Goal: Transaction & Acquisition: Purchase product/service

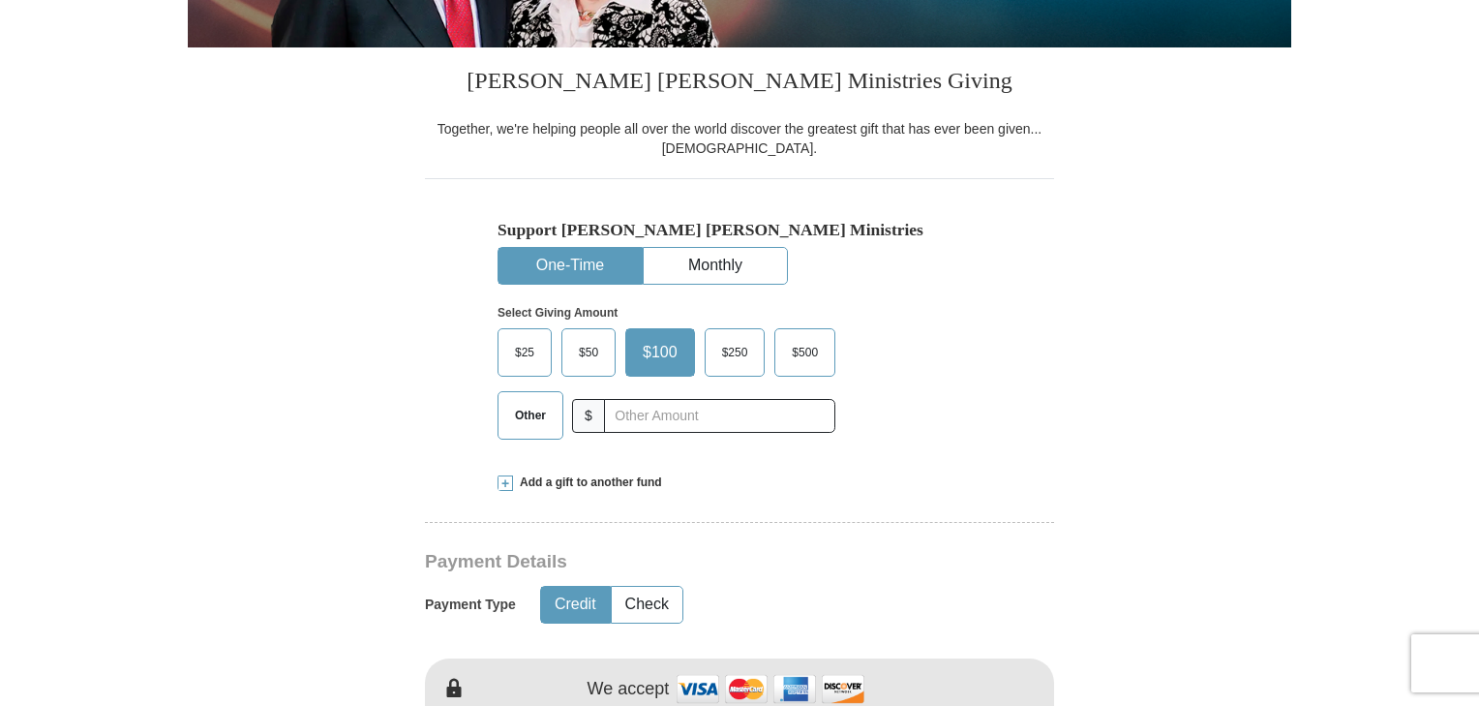
scroll to position [441, 0]
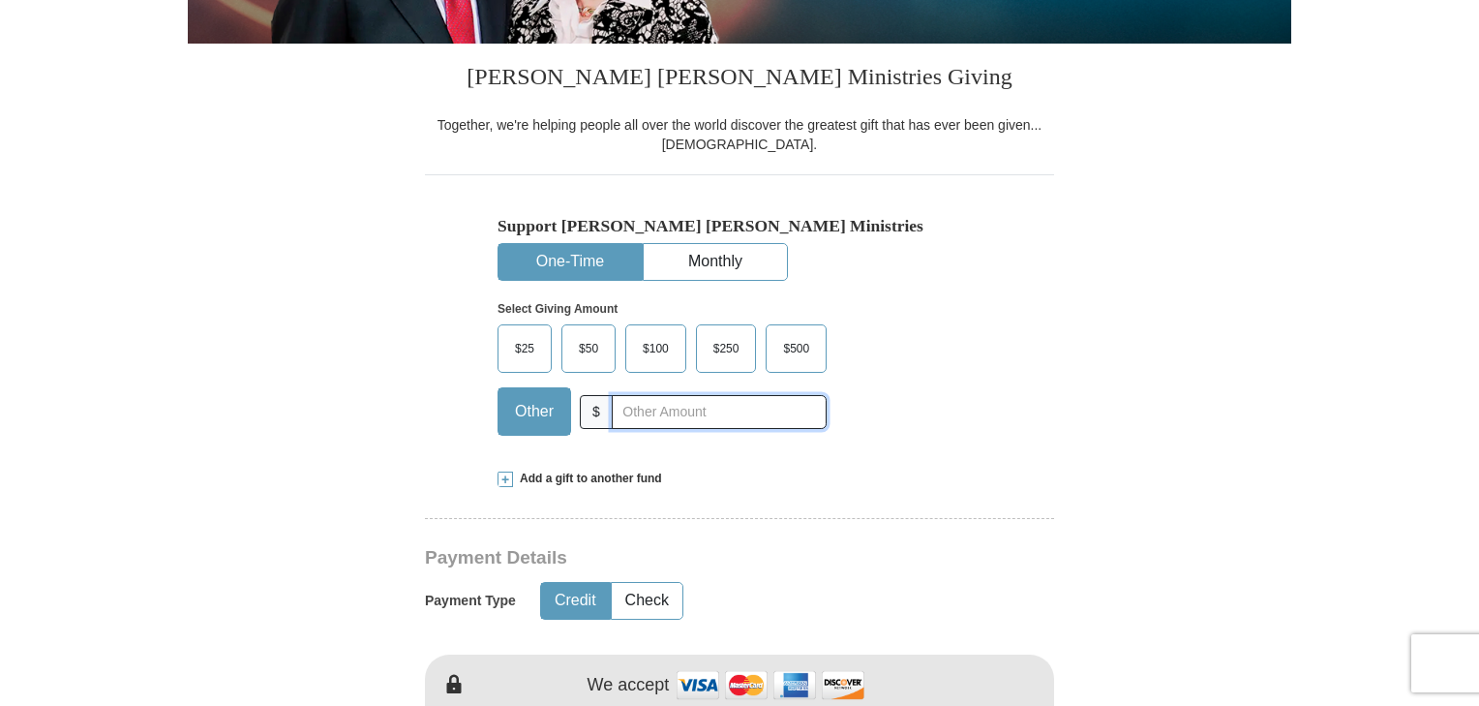
click at [689, 407] on input "text" at bounding box center [719, 412] width 215 height 34
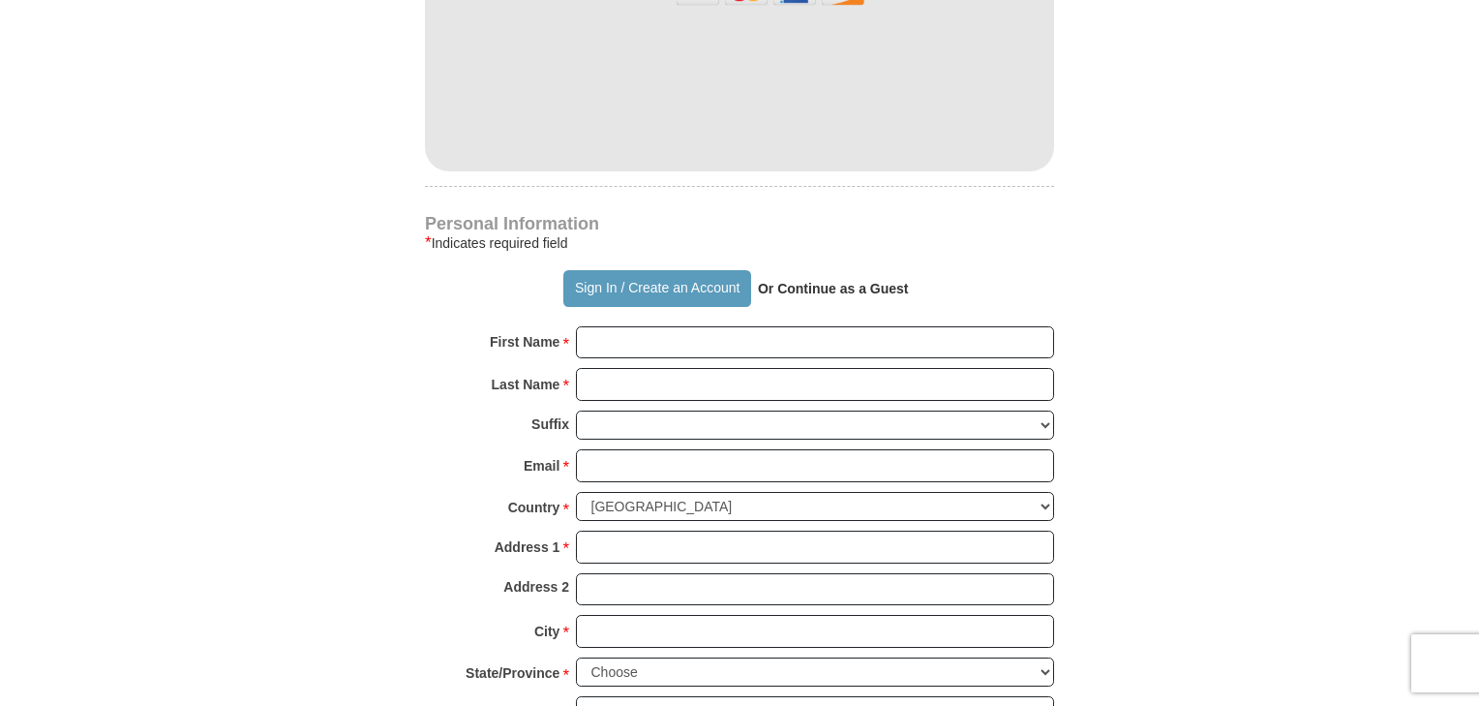
scroll to position [1153, 0]
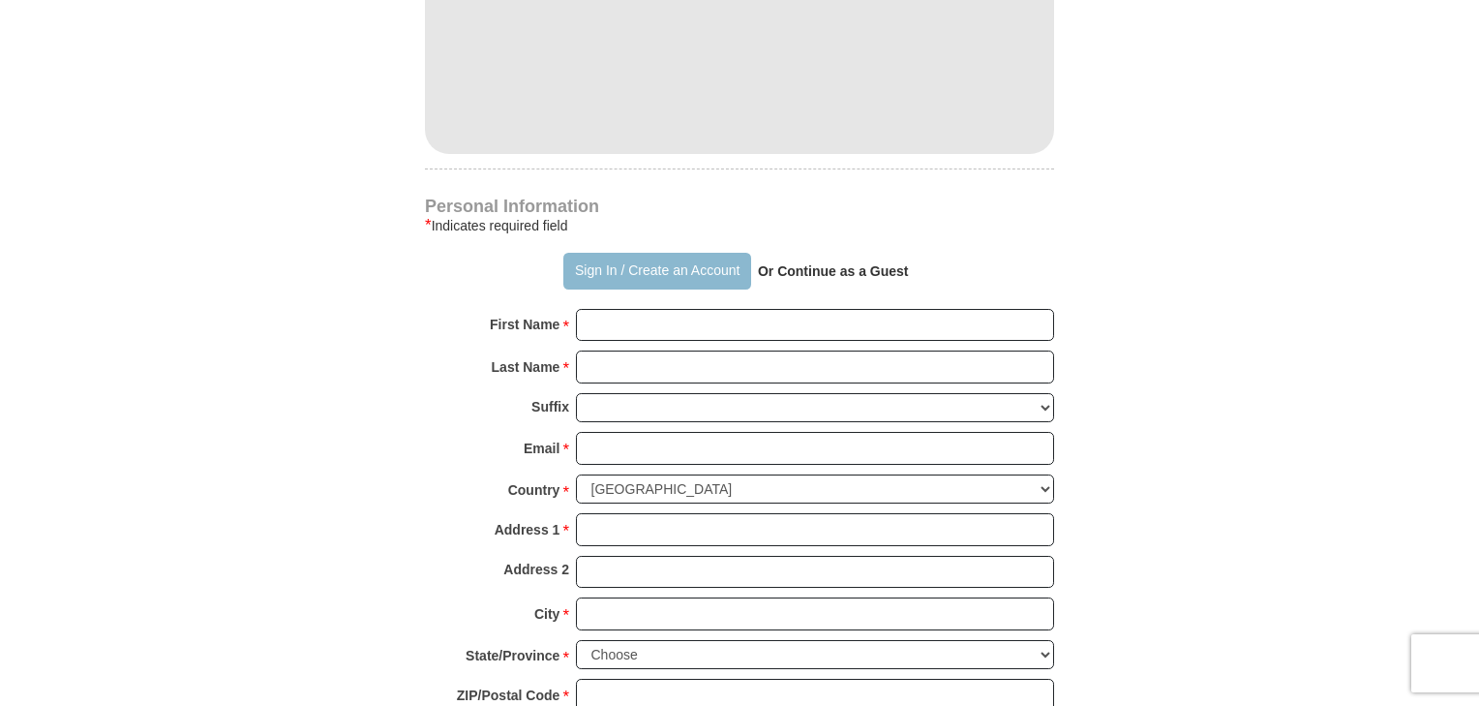
type input "250"
click at [692, 259] on button "Sign In / Create an Account" at bounding box center [656, 271] width 187 height 37
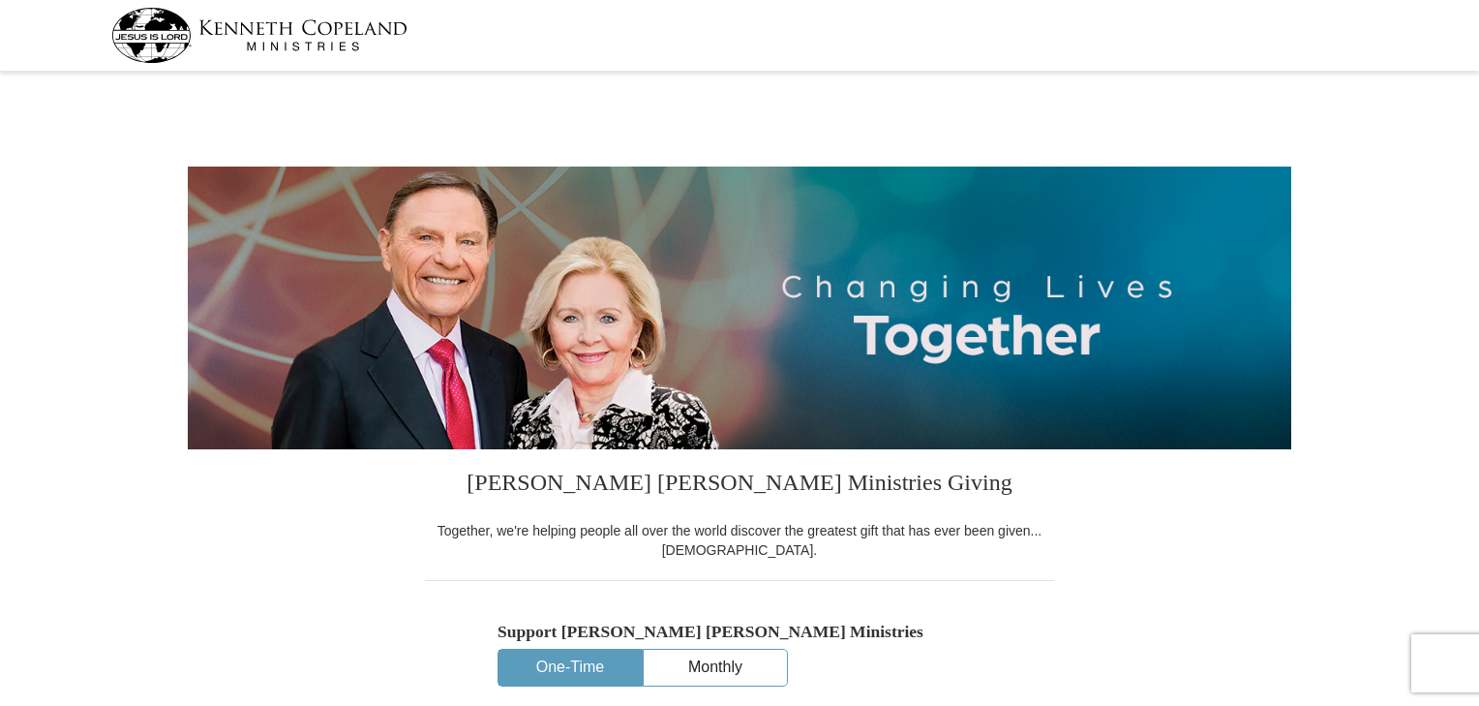
select select "FL"
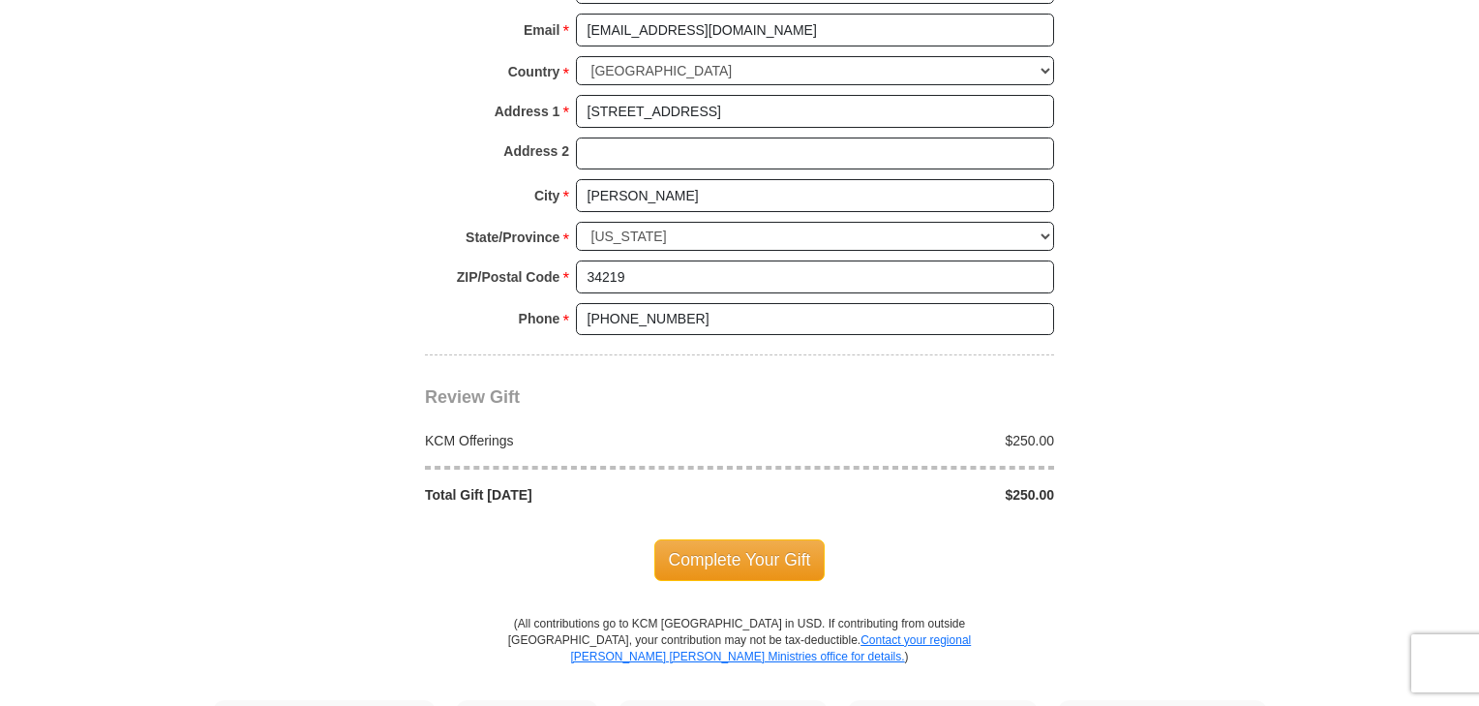
scroll to position [1477, 0]
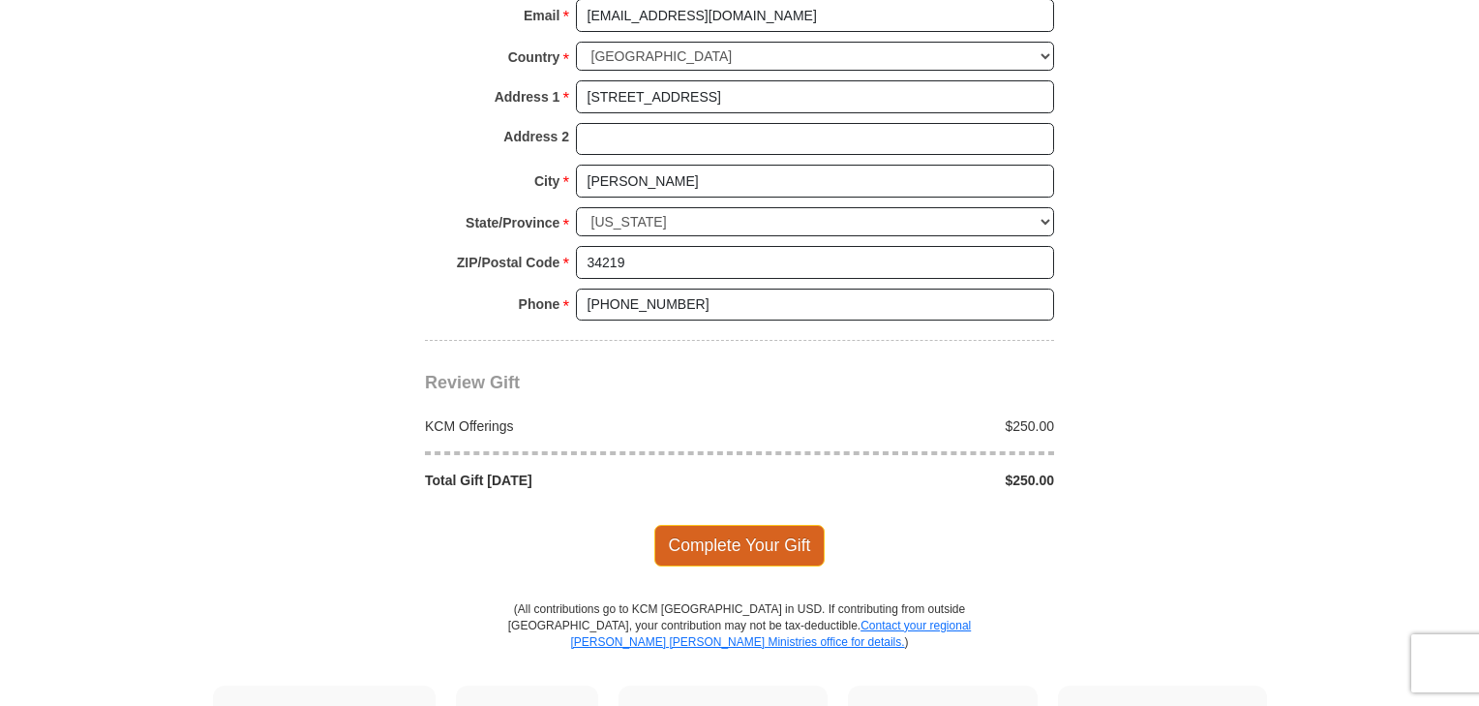
click at [796, 531] on span "Complete Your Gift" at bounding box center [739, 545] width 171 height 41
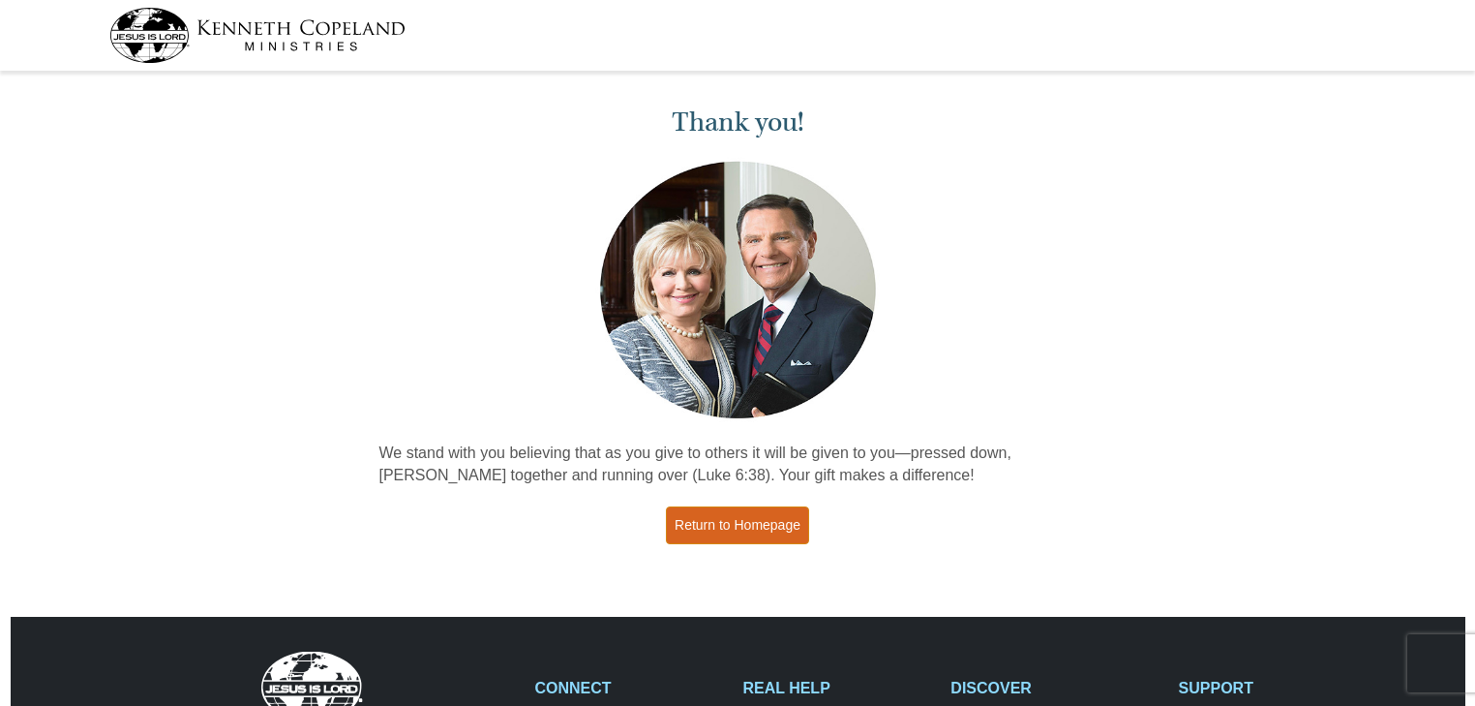
click at [770, 520] on link "Return to Homepage" at bounding box center [737, 525] width 143 height 38
